Goal: Information Seeking & Learning: Learn about a topic

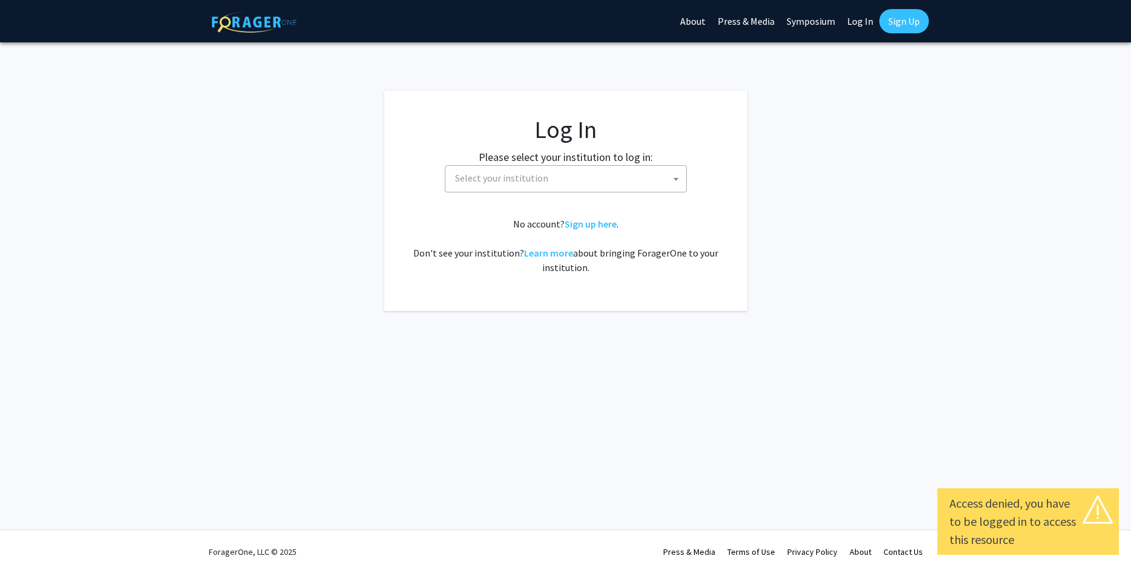
select select
click at [563, 175] on span "Select your institution" at bounding box center [568, 178] width 236 height 25
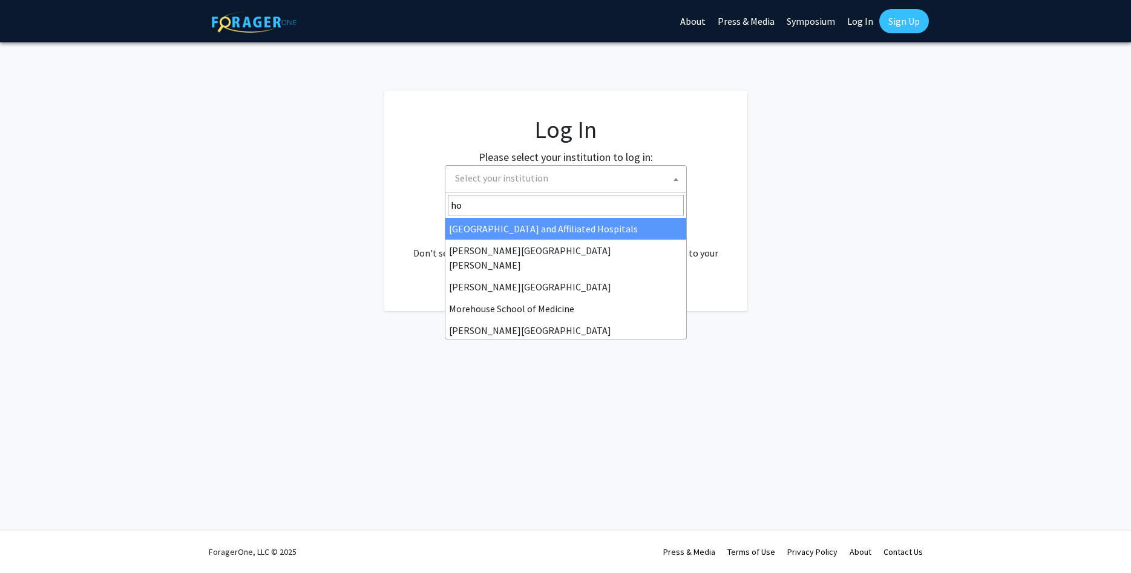
type input "h"
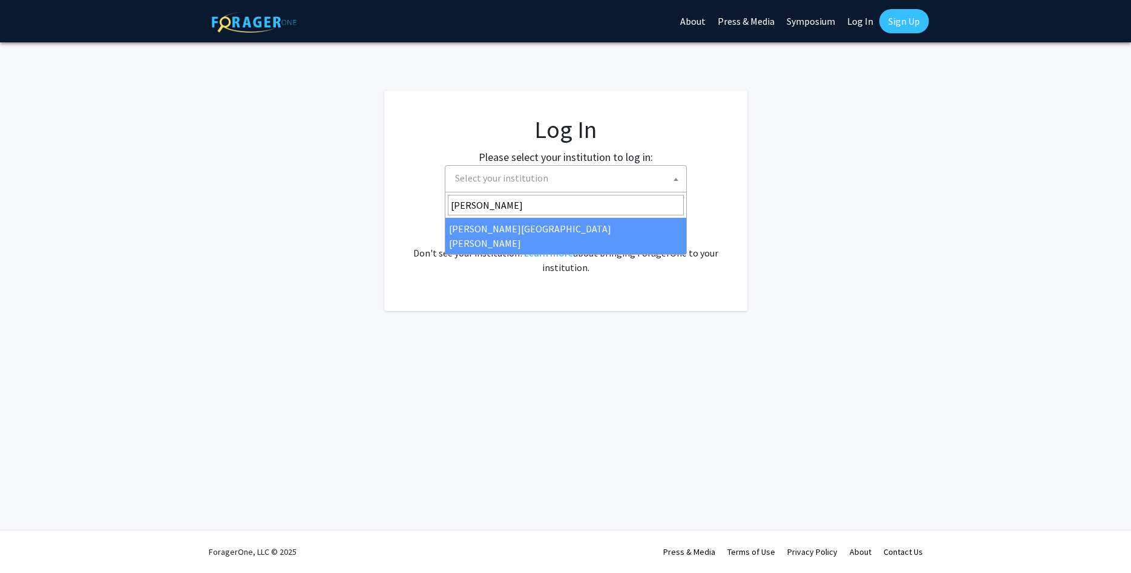
type input "[PERSON_NAME]"
select select "1"
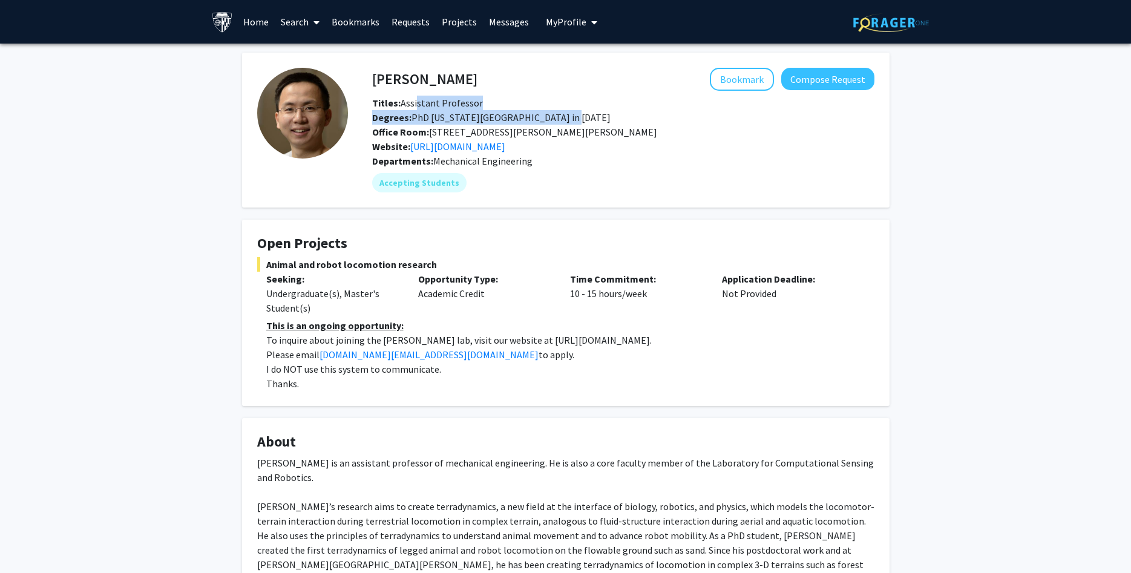
drag, startPoint x: 417, startPoint y: 102, endPoint x: 581, endPoint y: 131, distance: 165.8
click at [549, 117] on div "Titles: Assistant Professor Degrees: PhD Georgia Institute of Technology in 201…" at bounding box center [623, 125] width 520 height 58
click at [647, 149] on div "Website: https://li.me.jhu.edu/" at bounding box center [623, 146] width 520 height 15
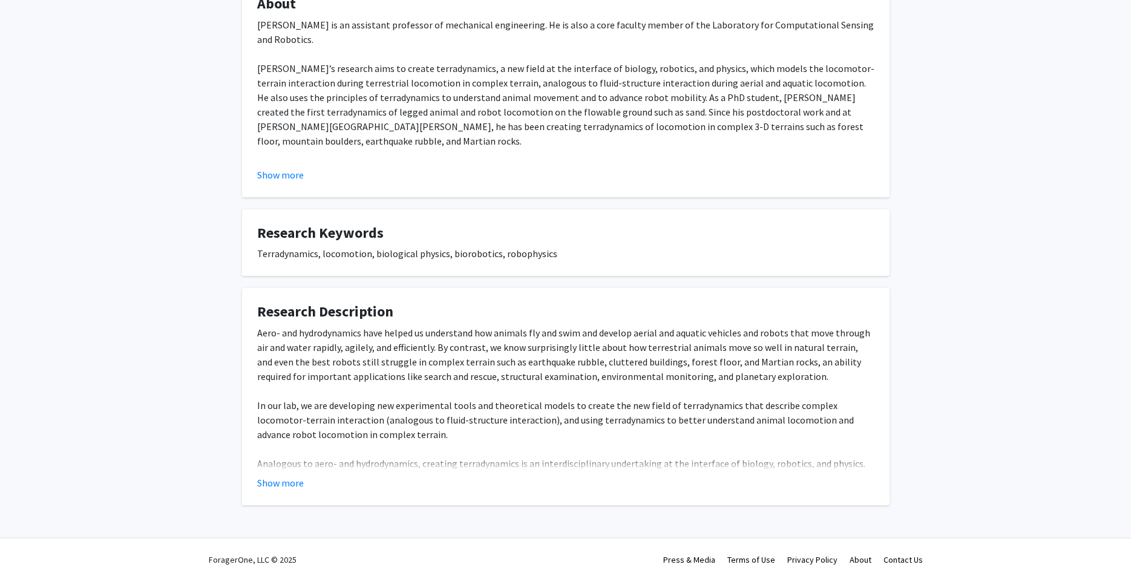
scroll to position [446, 0]
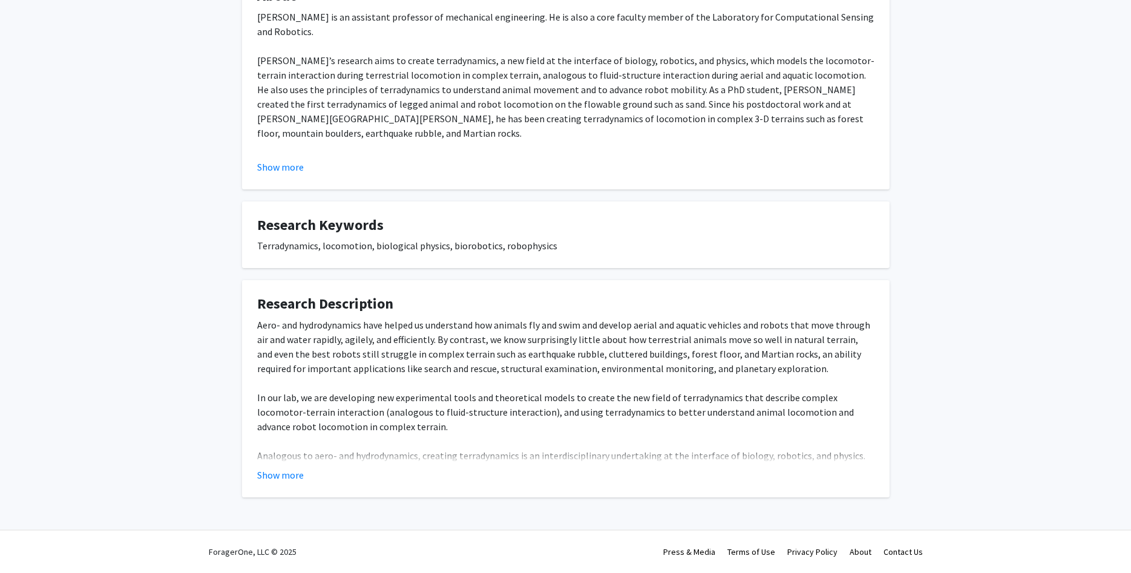
click at [288, 477] on button "Show more" at bounding box center [280, 475] width 47 height 15
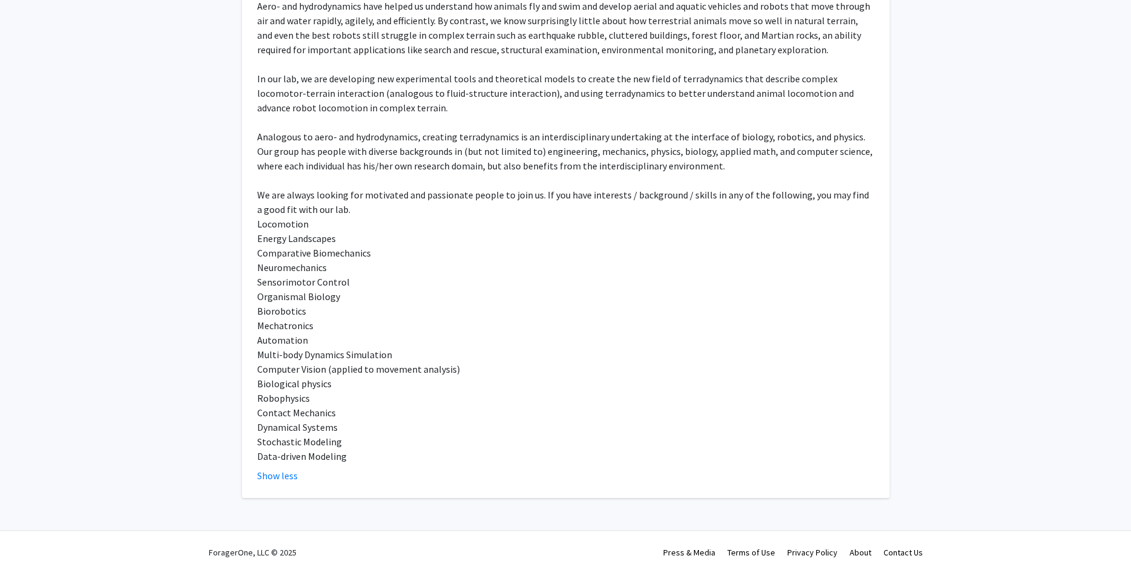
scroll to position [765, 0]
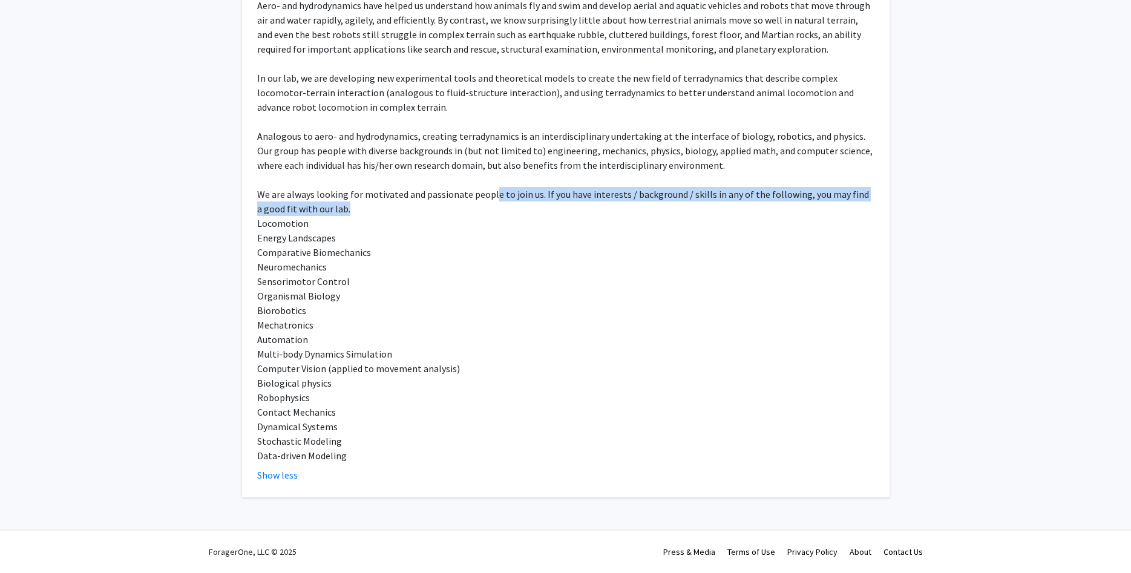
drag, startPoint x: 493, startPoint y: 201, endPoint x: 696, endPoint y: 203, distance: 203.3
click at [696, 203] on div "Aero- and hydrodynamics have helped us understand how animals fly and swim and …" at bounding box center [565, 230] width 617 height 465
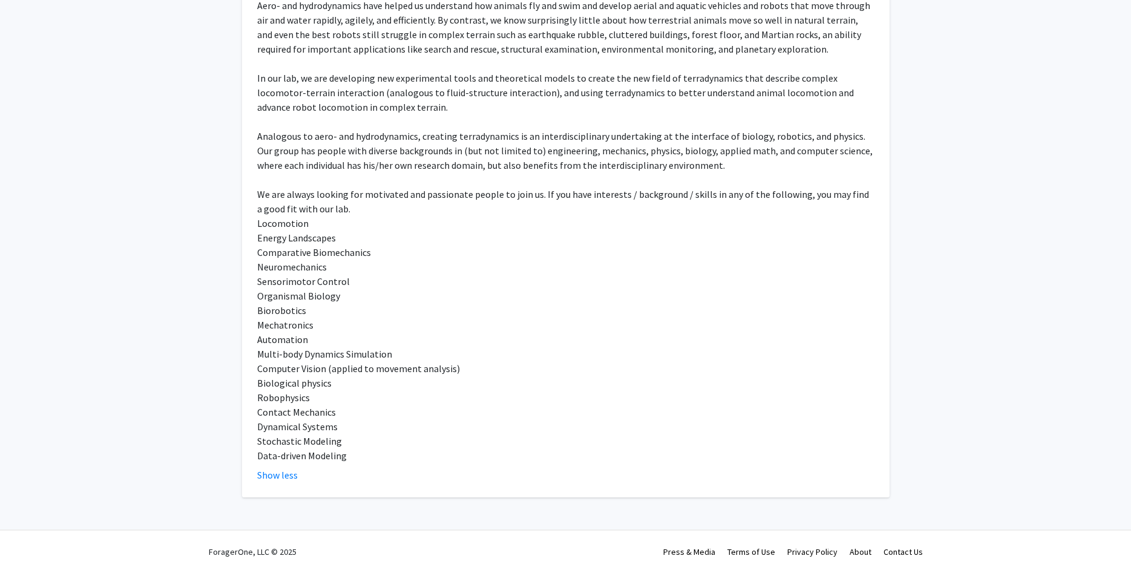
click at [702, 292] on div "Aero- and hydrodynamics have helped us understand how animals fly and swim and …" at bounding box center [565, 230] width 617 height 465
click at [460, 318] on div "Aero- and hydrodynamics have helped us understand how animals fly and swim and …" at bounding box center [565, 230] width 617 height 465
drag, startPoint x: 261, startPoint y: 248, endPoint x: 366, endPoint y: 250, distance: 105.3
click at [366, 250] on fg-card "Research Description Aero- and hydrodynamics have helped us understand how anim…" at bounding box center [565, 229] width 647 height 537
click at [374, 290] on div "Aero- and hydrodynamics have helped us understand how animals fly and swim and …" at bounding box center [565, 230] width 617 height 465
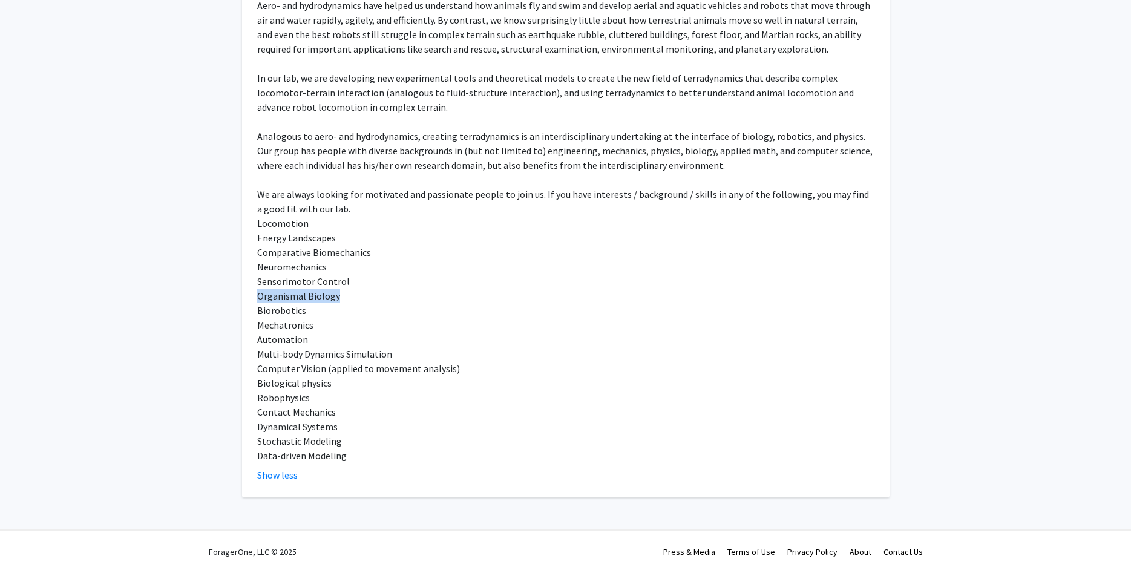
drag, startPoint x: 340, startPoint y: 295, endPoint x: 253, endPoint y: 299, distance: 86.6
click at [257, 299] on div "Aero- and hydrodynamics have helped us understand how animals fly and swim and …" at bounding box center [565, 230] width 617 height 465
click at [320, 316] on div "Aero- and hydrodynamics have helped us understand how animals fly and swim and …" at bounding box center [565, 230] width 617 height 465
drag, startPoint x: 271, startPoint y: 315, endPoint x: 252, endPoint y: 319, distance: 19.2
click at [257, 319] on div "Aero- and hydrodynamics have helped us understand how animals fly and swim and …" at bounding box center [565, 230] width 617 height 465
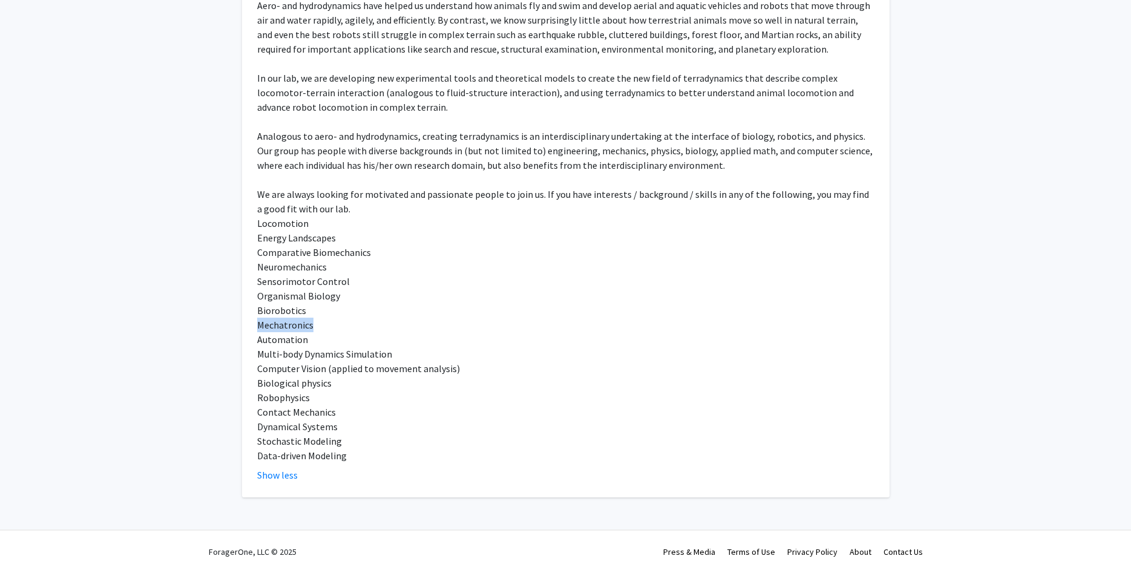
drag, startPoint x: 347, startPoint y: 332, endPoint x: 257, endPoint y: 331, distance: 90.1
click at [257, 331] on div "Aero- and hydrodynamics have helped us understand how animals fly and swim and …" at bounding box center [565, 230] width 617 height 465
drag, startPoint x: 323, startPoint y: 339, endPoint x: 253, endPoint y: 343, distance: 69.7
click at [257, 343] on div "Aero- and hydrodynamics have helped us understand how animals fly and swim and …" at bounding box center [565, 230] width 617 height 465
drag, startPoint x: 435, startPoint y: 353, endPoint x: 258, endPoint y: 352, distance: 176.6
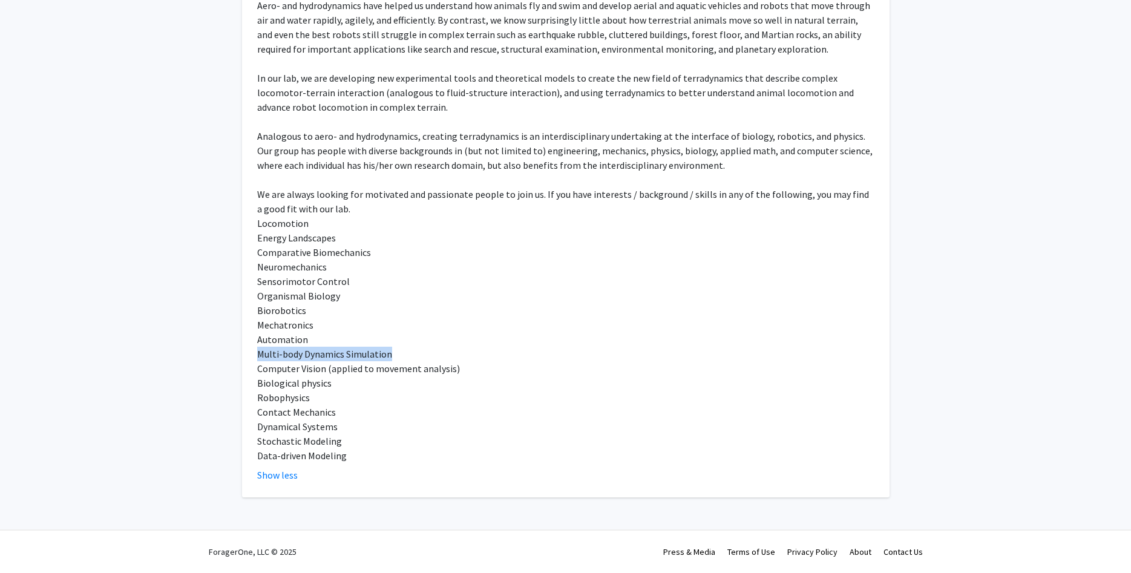
click at [258, 352] on div "Aero- and hydrodynamics have helped us understand how animals fly and swim and …" at bounding box center [565, 230] width 617 height 465
drag, startPoint x: 465, startPoint y: 352, endPoint x: 261, endPoint y: 366, distance: 204.9
click at [261, 366] on div "Aero- and hydrodynamics have helped us understand how animals fly and swim and …" at bounding box center [565, 230] width 617 height 465
drag, startPoint x: 273, startPoint y: 388, endPoint x: 259, endPoint y: 389, distance: 13.9
click at [259, 389] on div "Aero- and hydrodynamics have helped us understand how animals fly and swim and …" at bounding box center [565, 230] width 617 height 465
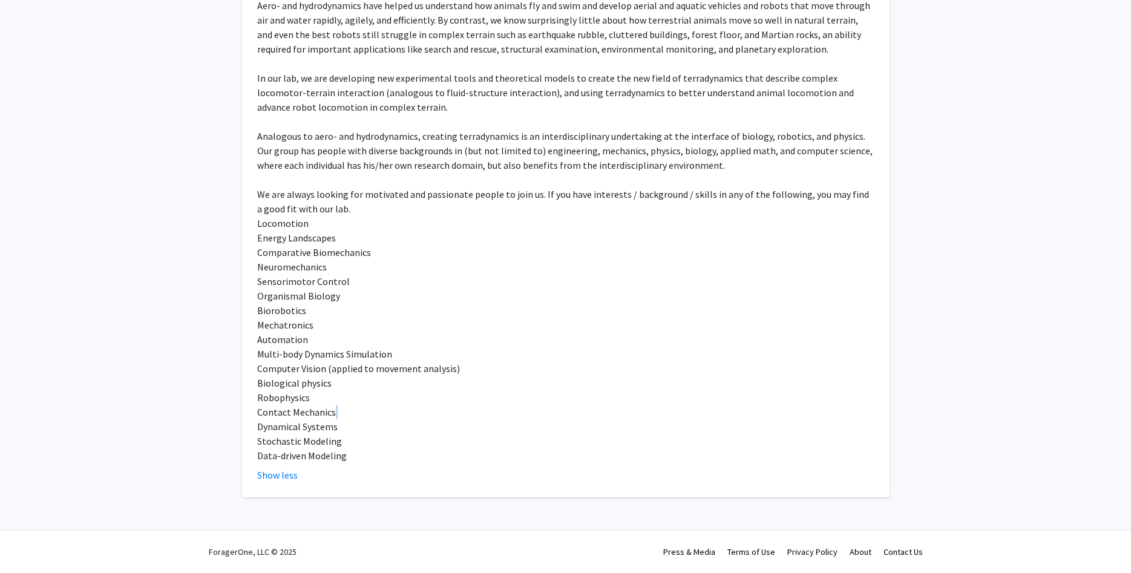
drag, startPoint x: 331, startPoint y: 417, endPoint x: 242, endPoint y: 420, distance: 89.0
click at [257, 420] on div "Aero- and hydrodynamics have helped us understand how animals fly and swim and …" at bounding box center [565, 230] width 617 height 465
drag, startPoint x: 319, startPoint y: 446, endPoint x: 301, endPoint y: 448, distance: 18.9
click at [301, 448] on div "Aero- and hydrodynamics have helped us understand how animals fly and swim and …" at bounding box center [565, 230] width 617 height 465
click at [403, 447] on div "Aero- and hydrodynamics have helped us understand how animals fly and swim and …" at bounding box center [565, 230] width 617 height 465
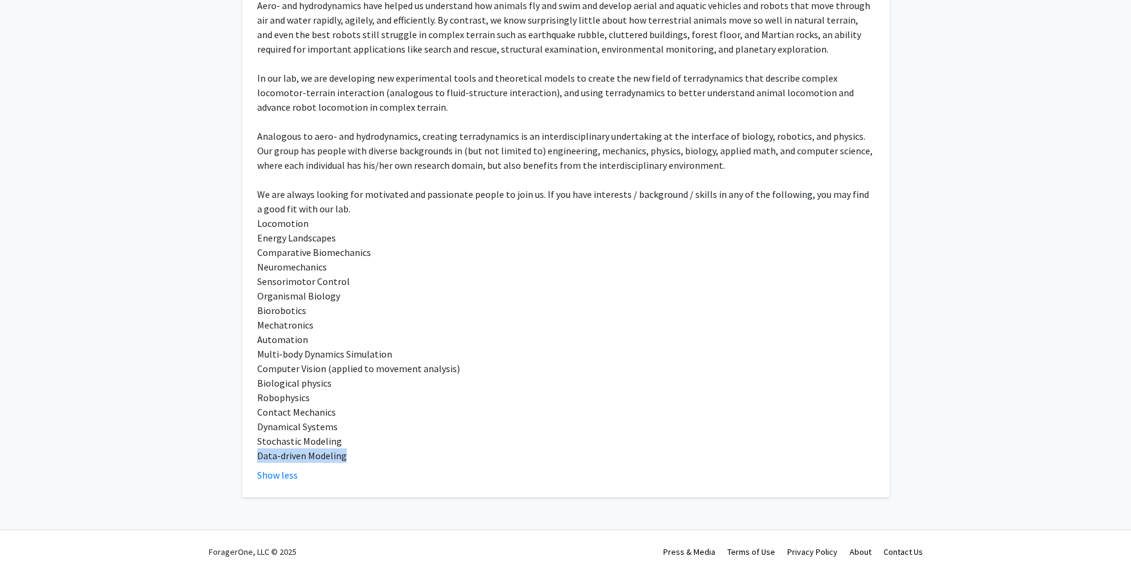
drag, startPoint x: 265, startPoint y: 461, endPoint x: 357, endPoint y: 431, distance: 96.6
click at [257, 459] on div "Aero- and hydrodynamics have helped us understand how animals fly and swim and …" at bounding box center [565, 230] width 617 height 465
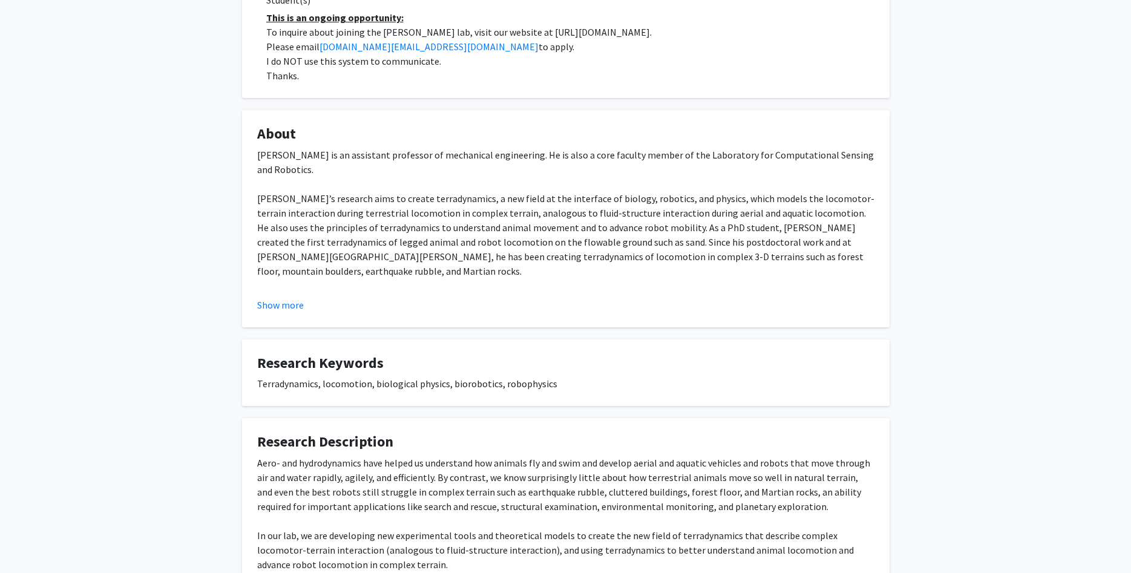
scroll to position [0, 0]
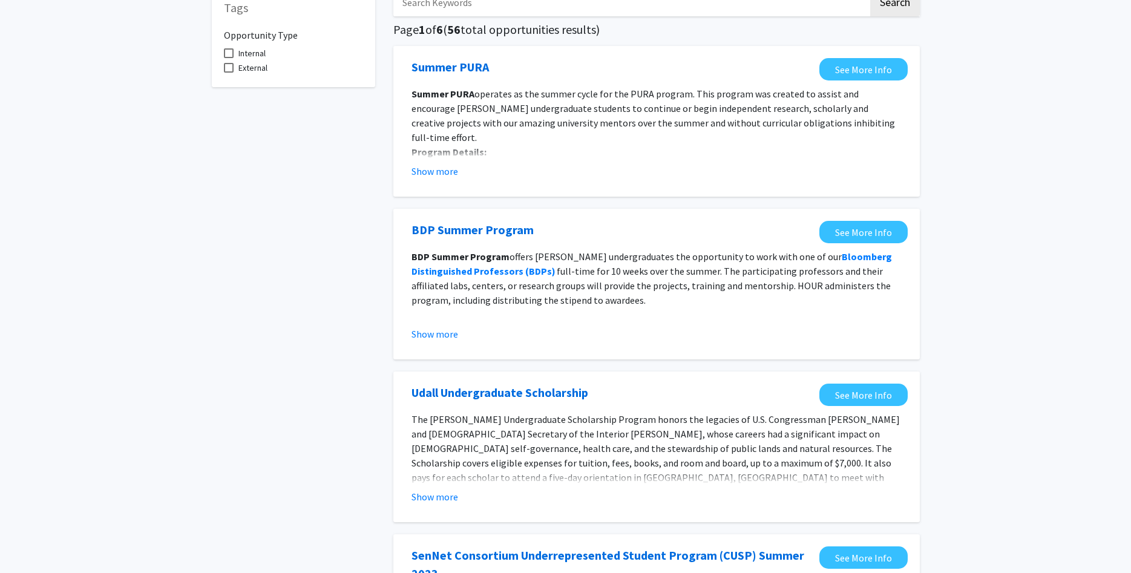
scroll to position [152, 0]
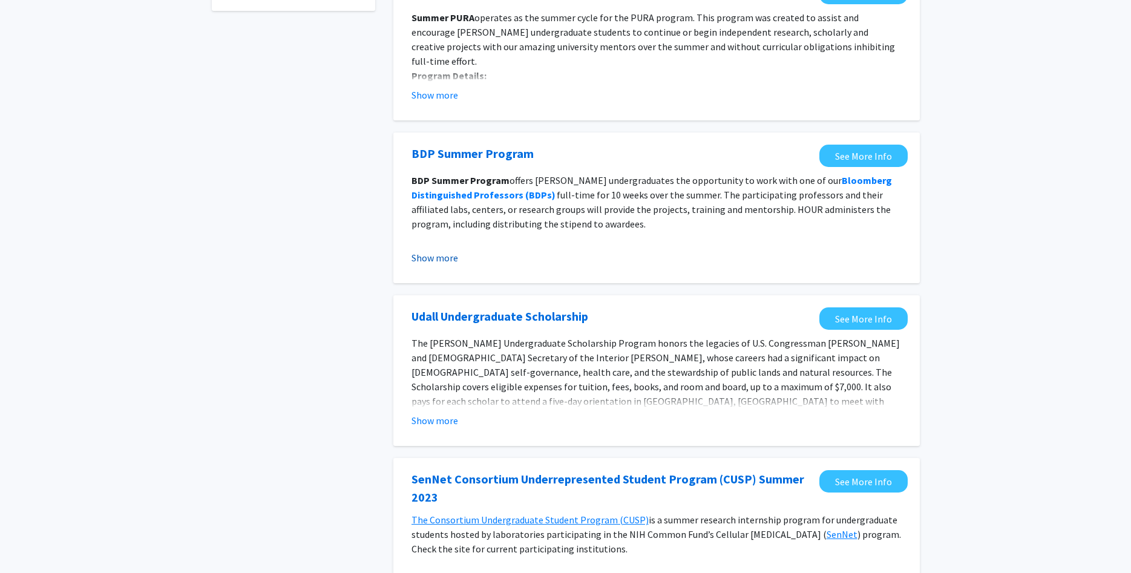
click at [431, 264] on button "Show more" at bounding box center [434, 257] width 47 height 15
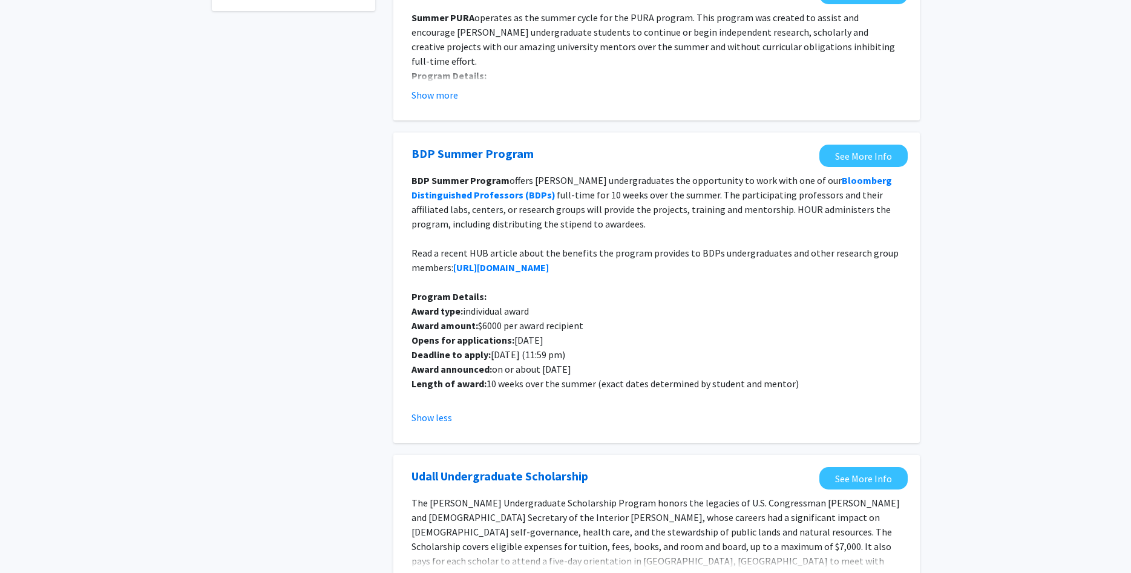
drag, startPoint x: 654, startPoint y: 395, endPoint x: 775, endPoint y: 405, distance: 121.4
click at [775, 405] on div "BDP Summer Program offers Hopkins undergraduates the opportunity to work with o…" at bounding box center [656, 289] width 490 height 232
drag, startPoint x: 780, startPoint y: 388, endPoint x: 647, endPoint y: 374, distance: 134.4
click at [653, 382] on p "Length of award: 10 weeks over the summer (exact dates determined by student an…" at bounding box center [656, 383] width 490 height 15
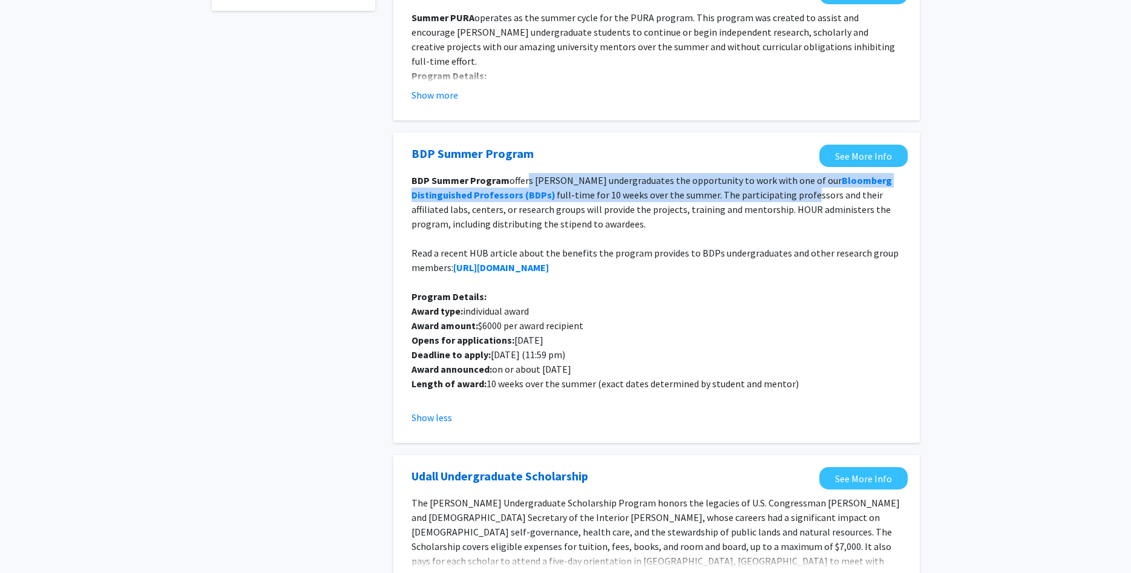
drag, startPoint x: 523, startPoint y: 183, endPoint x: 800, endPoint y: 191, distance: 277.8
click at [800, 191] on p "BDP Summer Program offers Hopkins undergraduates the opportunity to work with o…" at bounding box center [656, 202] width 490 height 58
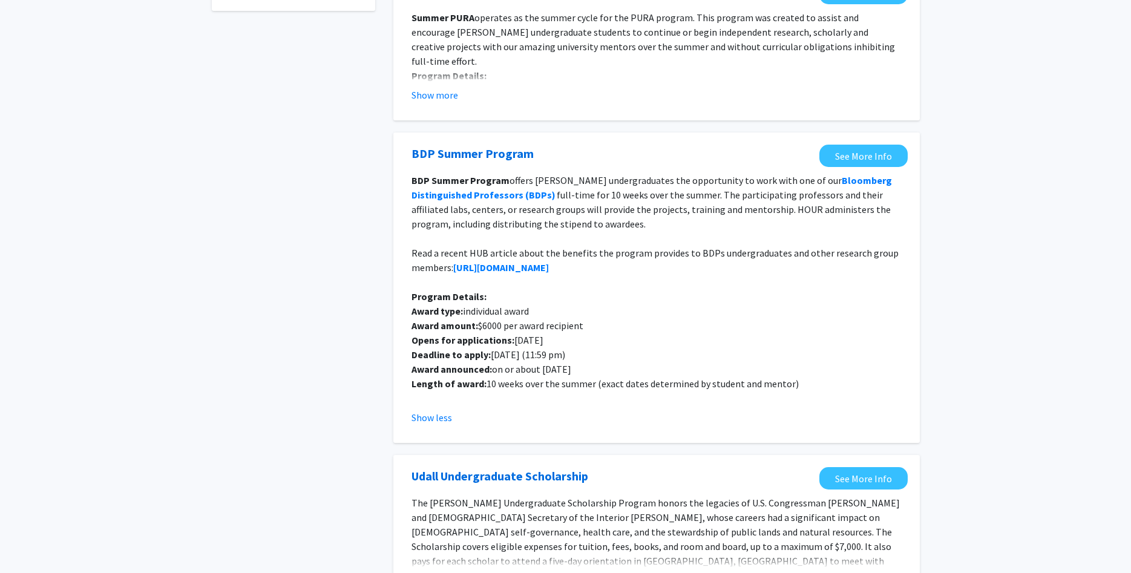
click at [780, 229] on p "BDP Summer Program offers Hopkins undergraduates the opportunity to work with o…" at bounding box center [656, 202] width 490 height 58
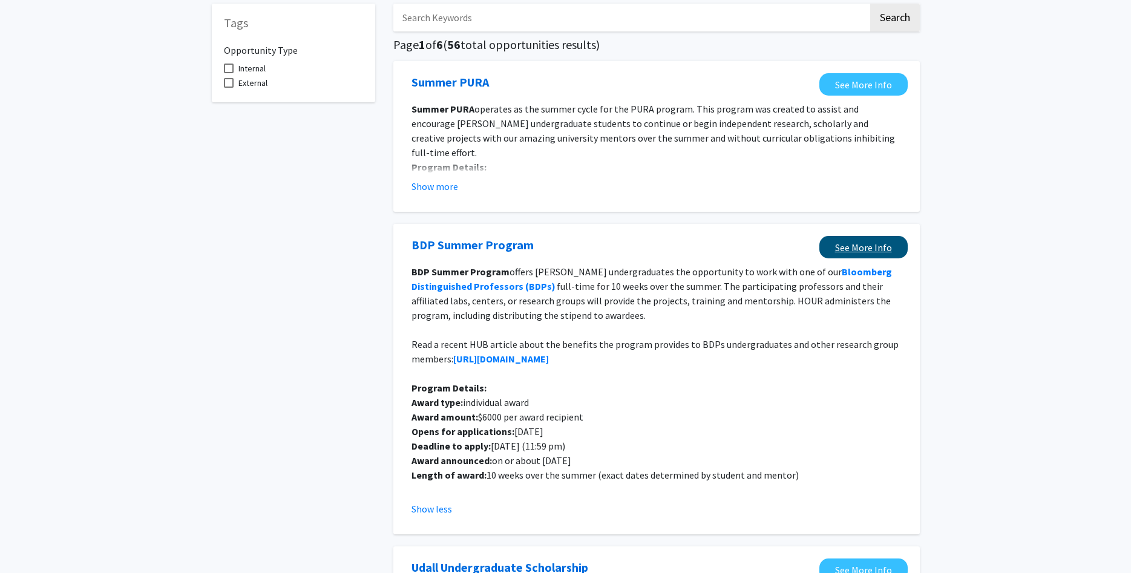
scroll to position [76, 0]
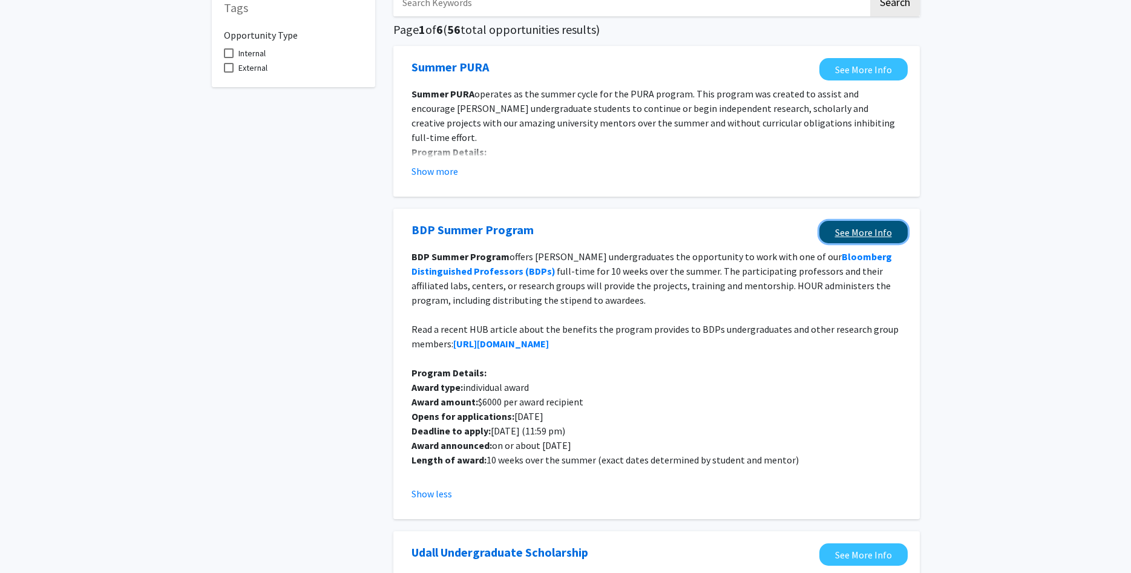
click at [870, 222] on link "See More Info" at bounding box center [863, 232] width 88 height 22
drag, startPoint x: 1088, startPoint y: 183, endPoint x: 1052, endPoint y: 188, distance: 36.5
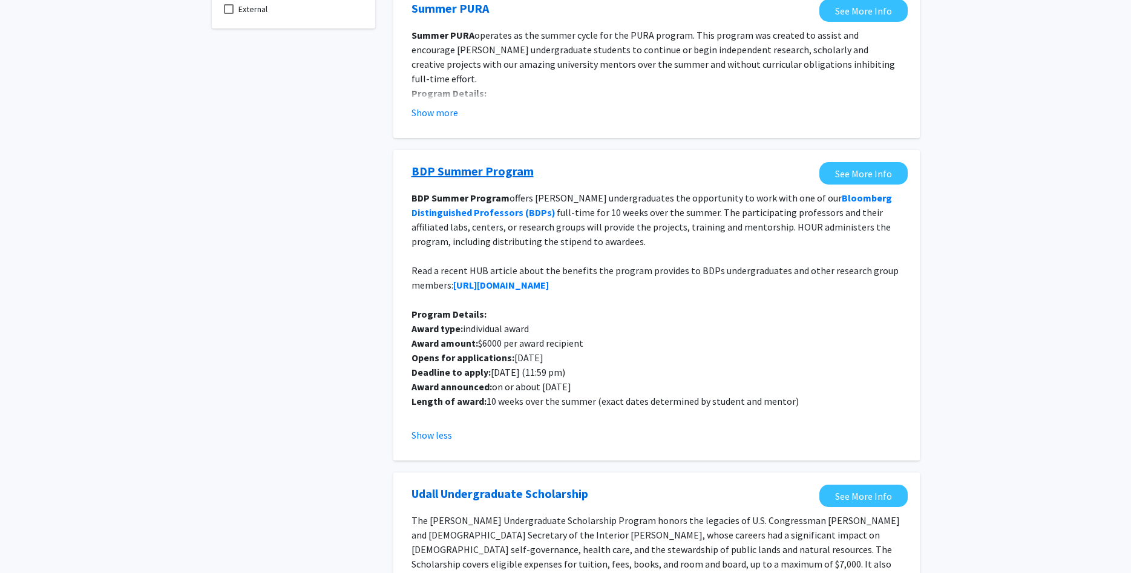
scroll to position [0, 0]
